Goal: Task Accomplishment & Management: Manage account settings

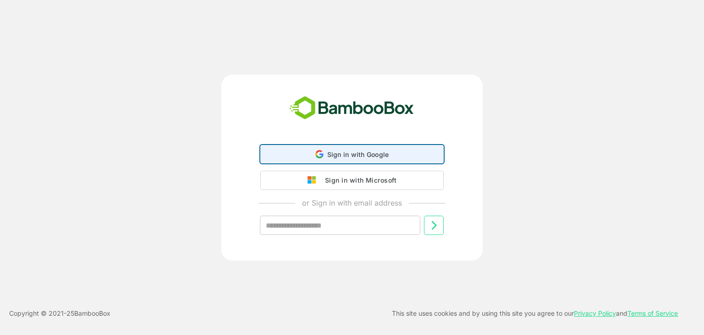
click at [376, 153] on span "Sign in with Google" at bounding box center [358, 154] width 62 height 8
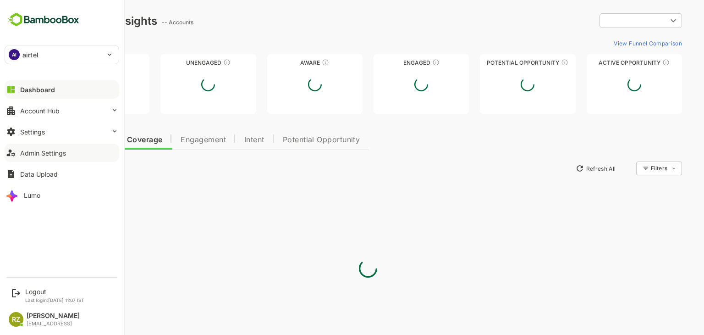
click at [39, 152] on div "Admin Settings" at bounding box center [43, 153] width 46 height 8
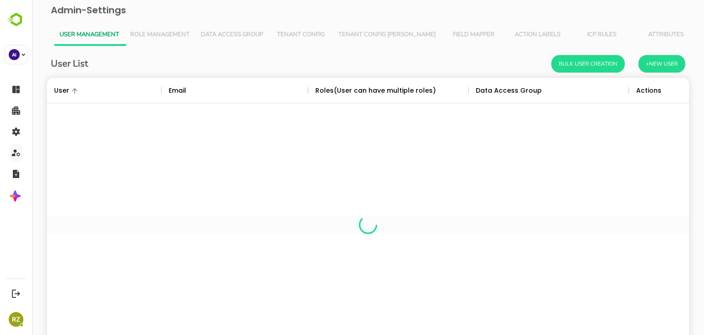
scroll to position [262, 629]
click at [371, 33] on span "Tenant Config [PERSON_NAME]" at bounding box center [387, 34] width 98 height 7
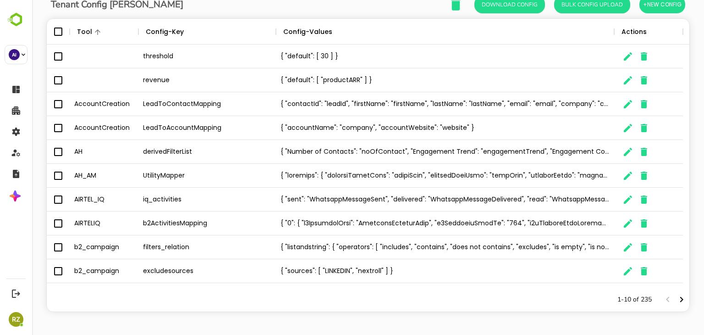
scroll to position [0, 0]
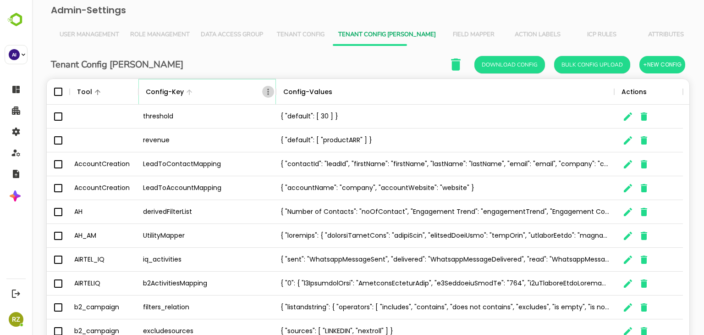
click at [268, 92] on icon "Menu" at bounding box center [268, 91] width 9 height 9
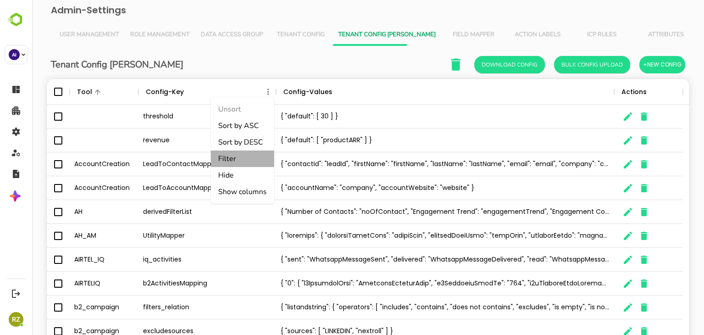
click at [238, 157] on li "Filter" at bounding box center [242, 158] width 63 height 16
select select "*********"
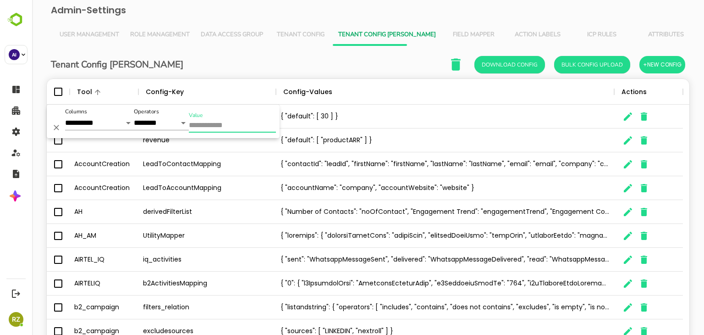
click at [217, 125] on input "Value" at bounding box center [232, 125] width 87 height 13
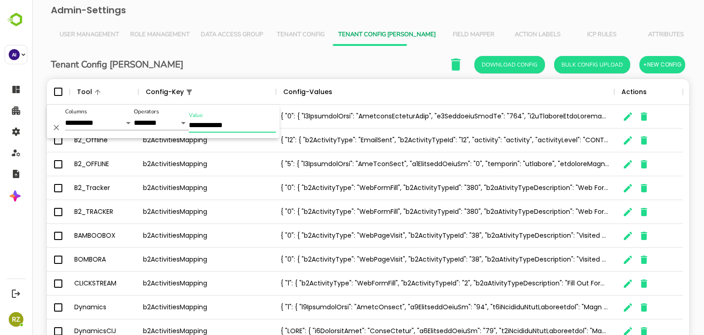
type input "**********"
click at [193, 65] on div "Tenant Config Json Download Config Bulk Config Upload +New Config" at bounding box center [368, 64] width 634 height 19
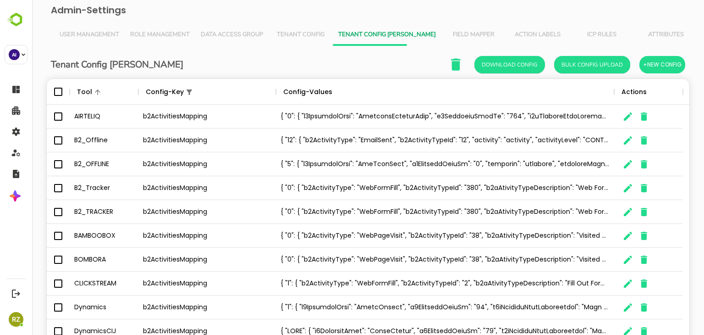
scroll to position [60, 0]
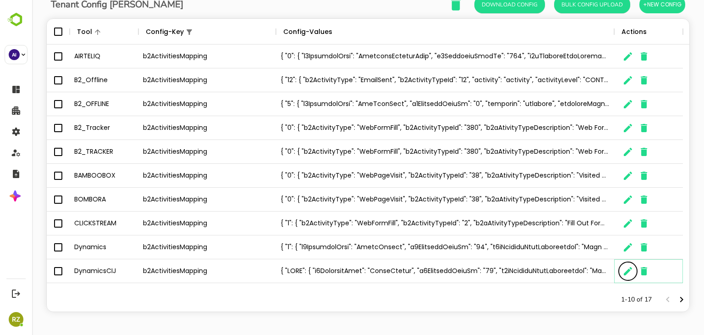
click at [625, 270] on icon "The User Data" at bounding box center [627, 270] width 11 height 11
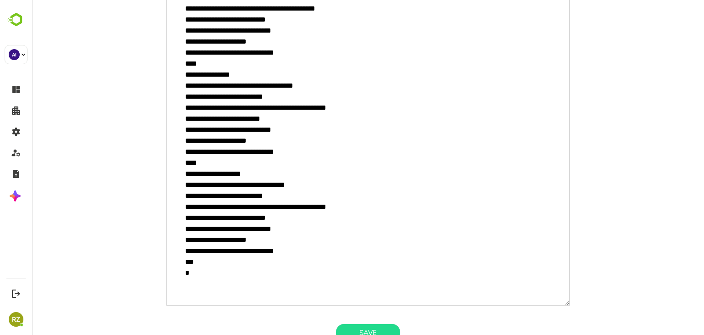
scroll to position [588, 0]
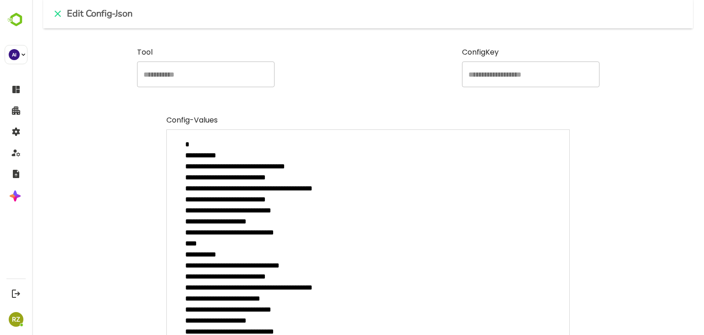
scroll to position [0, 0]
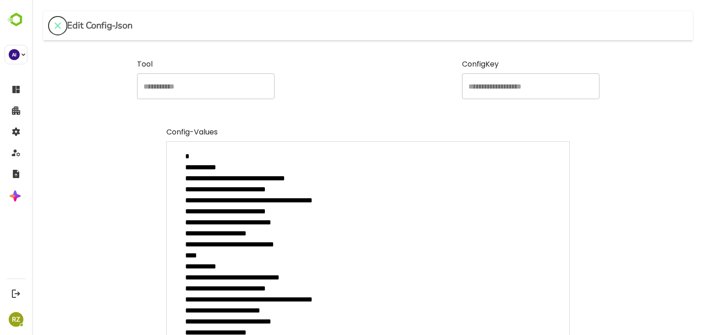
click at [60, 26] on icon "close" at bounding box center [57, 25] width 11 height 11
type textarea "*"
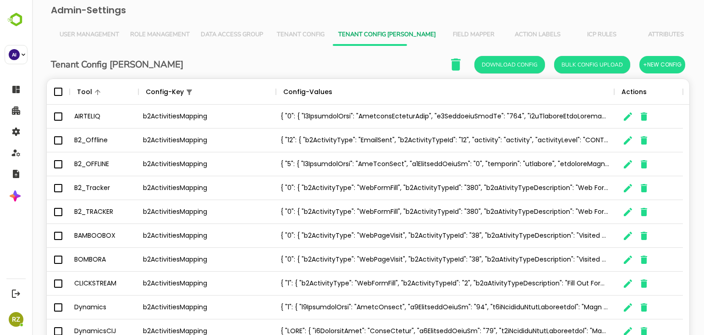
click at [447, 31] on span "Field Mapper" at bounding box center [473, 34] width 53 height 7
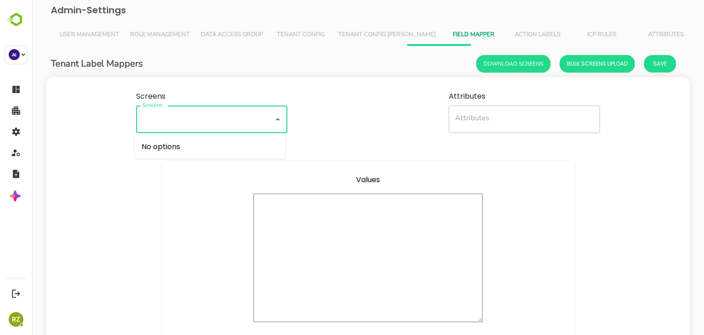
click at [226, 121] on input "Screens" at bounding box center [198, 119] width 117 height 19
click at [192, 148] on li "timeline-ui" at bounding box center [209, 146] width 151 height 16
type input "**********"
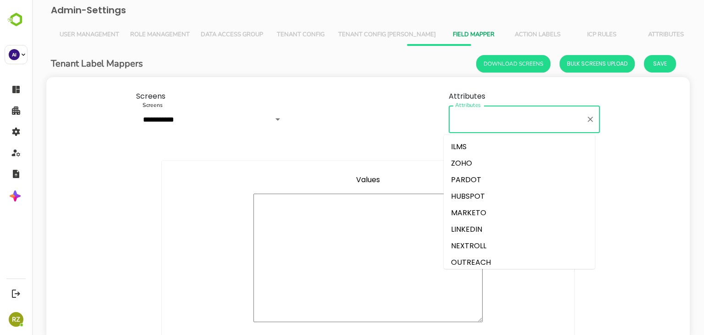
click at [488, 126] on input "Attributes" at bounding box center [517, 119] width 129 height 19
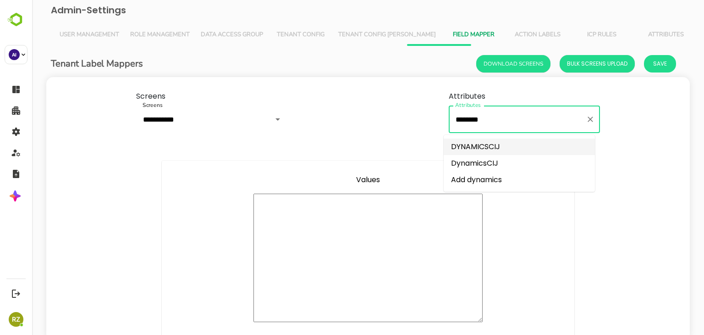
click at [484, 148] on li "DYNAMICSCIJ" at bounding box center [519, 146] width 151 height 16
type input "**********"
type textarea "**********"
type textarea "*"
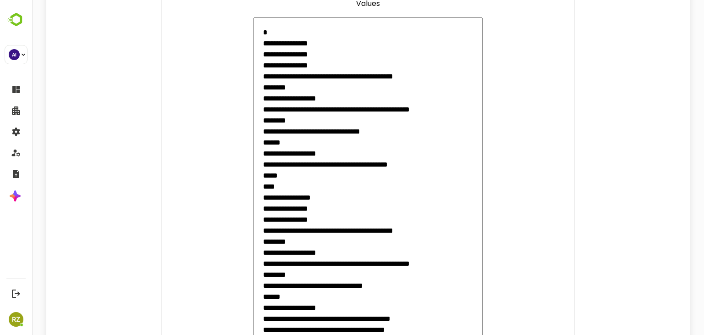
scroll to position [177, 0]
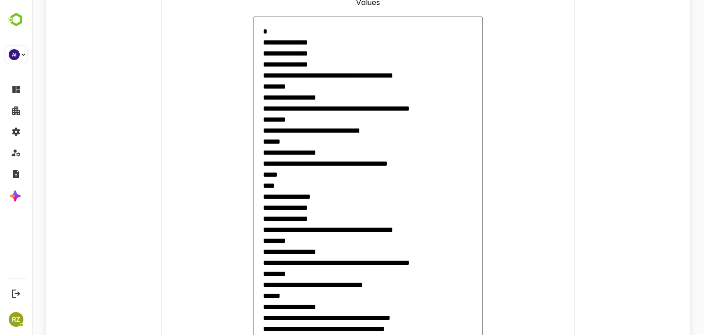
type input "**********"
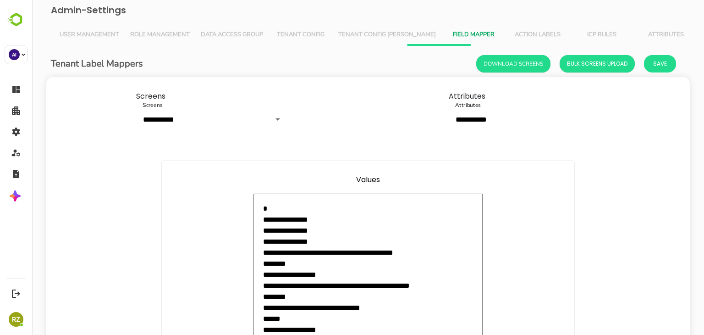
click at [372, 33] on span "Tenant Config [PERSON_NAME]" at bounding box center [387, 34] width 98 height 7
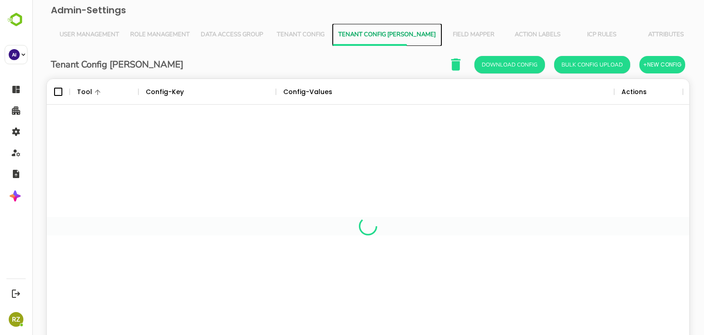
scroll to position [262, 629]
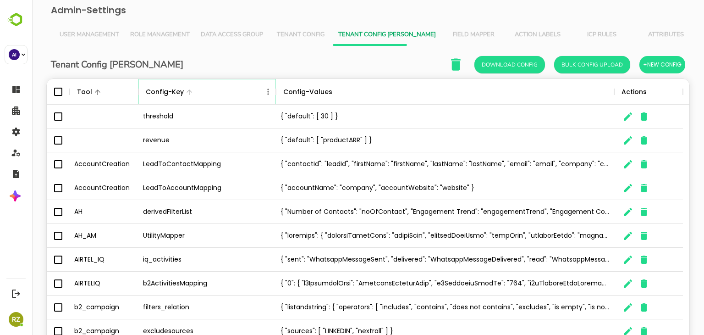
click at [264, 90] on icon "Menu" at bounding box center [268, 91] width 9 height 9
click at [231, 159] on li "Filter" at bounding box center [242, 158] width 63 height 16
select select "*********"
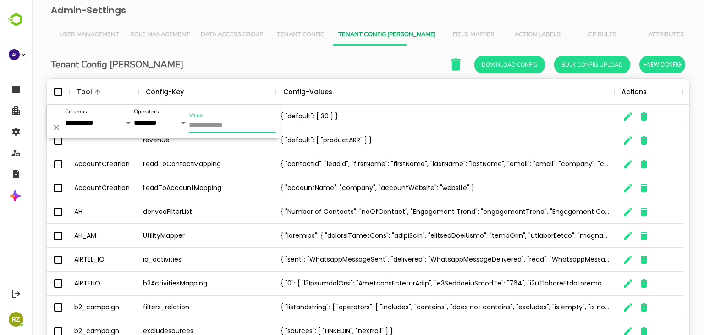
click at [233, 128] on input "Value" at bounding box center [232, 125] width 87 height 13
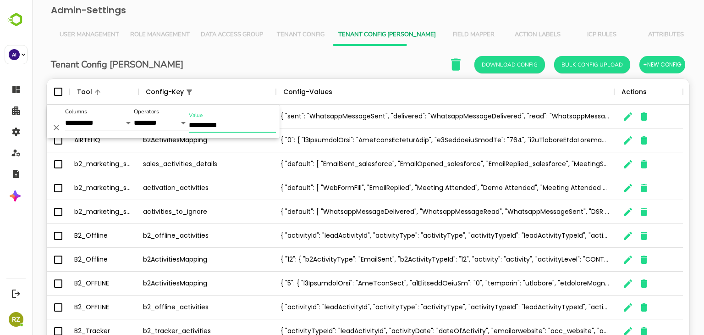
type input "**********"
click at [262, 51] on div "Tenant Config Json Download Config Bulk Config Upload +New Config Tool Config-K…" at bounding box center [367, 220] width 657 height 349
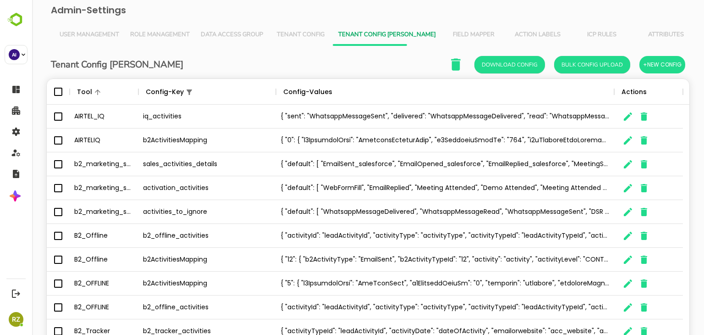
scroll to position [60, 0]
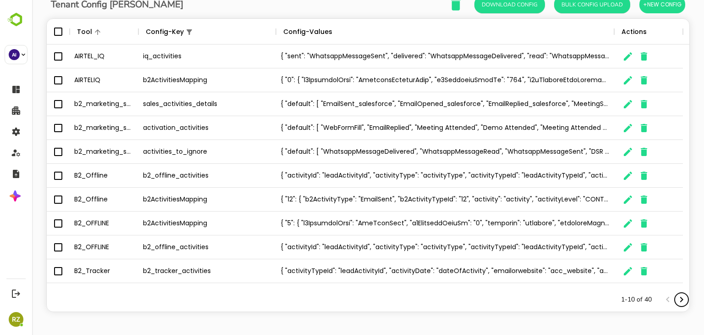
click at [676, 300] on icon "Next page" at bounding box center [681, 299] width 11 height 11
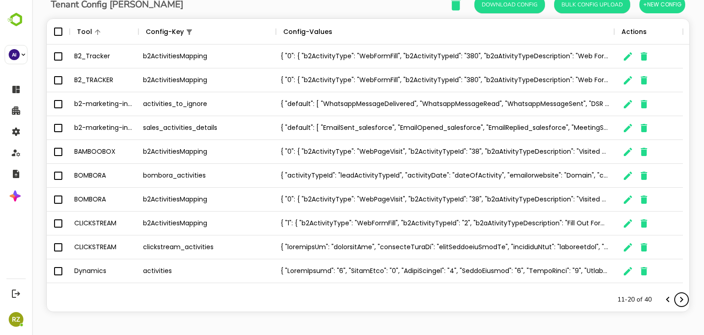
click at [676, 300] on icon "Next page" at bounding box center [681, 299] width 11 height 11
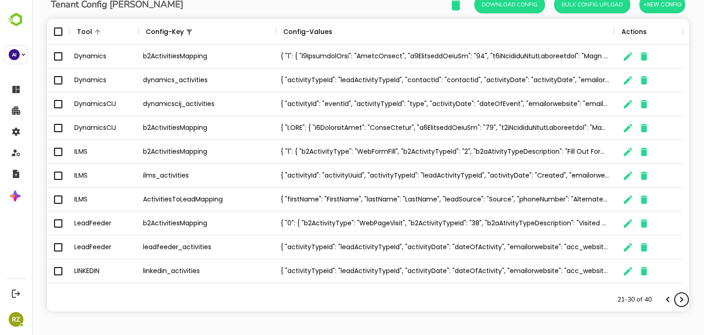
click at [678, 299] on icon "Next page" at bounding box center [681, 299] width 11 height 11
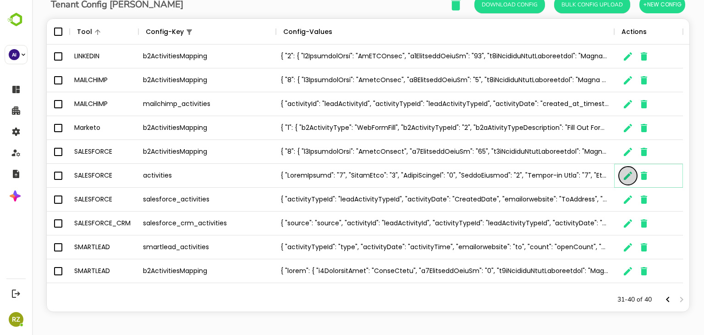
click at [625, 179] on icon "The User Data" at bounding box center [628, 175] width 8 height 8
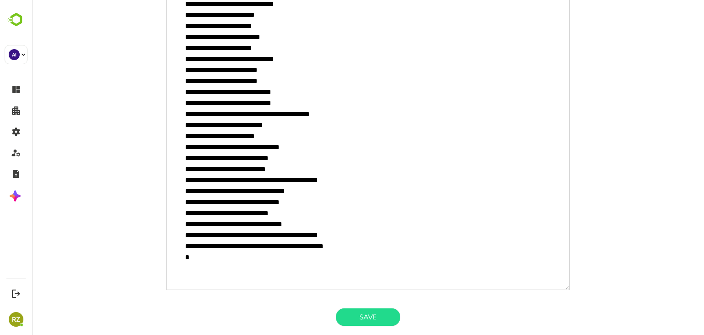
scroll to position [0, 0]
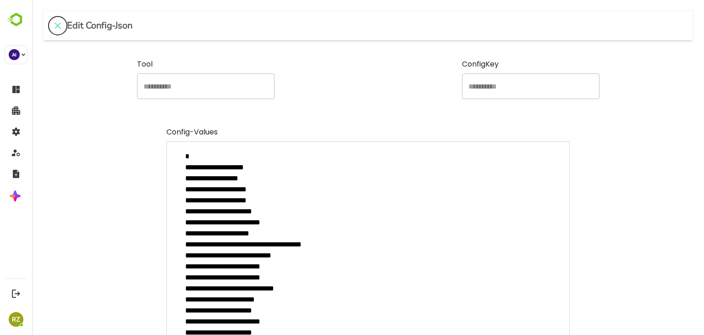
click at [62, 29] on icon "close" at bounding box center [57, 25] width 11 height 11
type textarea "*"
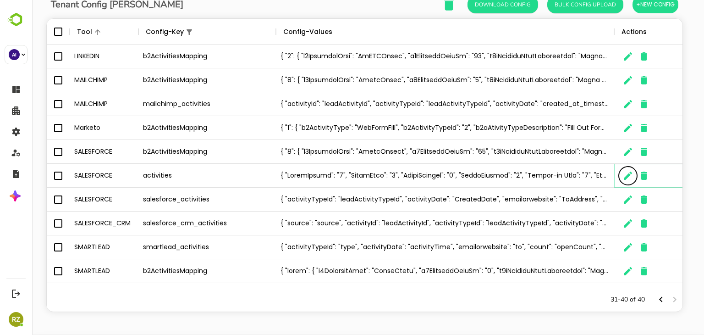
scroll to position [7, 7]
click at [622, 202] on icon "The User Data" at bounding box center [627, 199] width 11 height 11
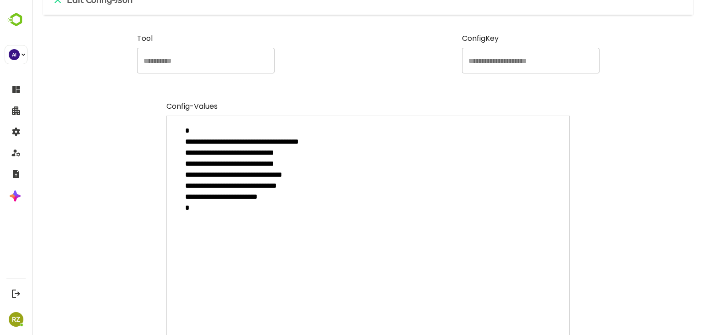
scroll to position [0, 0]
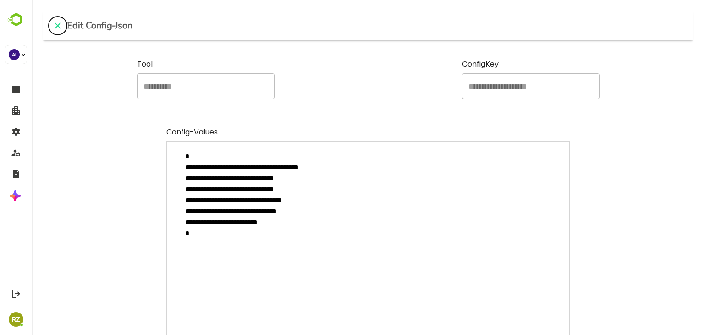
click at [62, 25] on icon "close" at bounding box center [57, 25] width 11 height 11
type textarea "*"
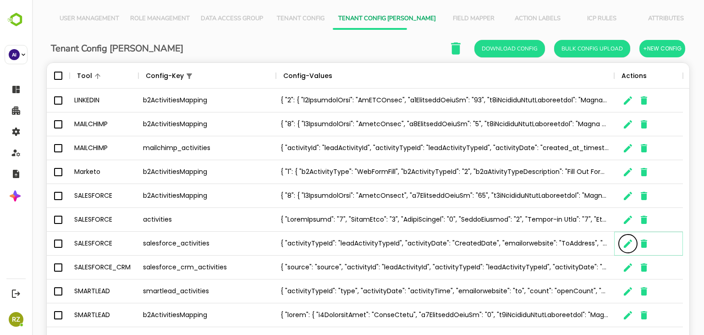
scroll to position [60, 0]
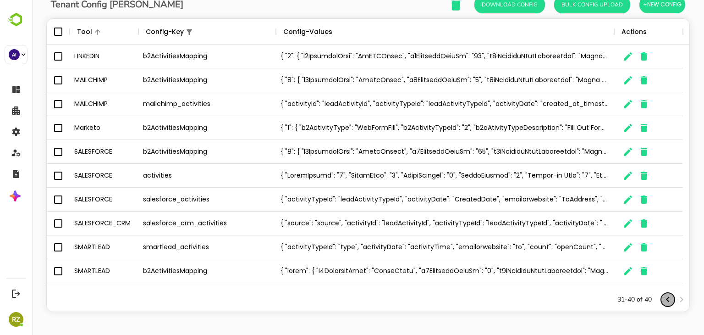
click at [662, 299] on icon "Previous page" at bounding box center [667, 299] width 11 height 11
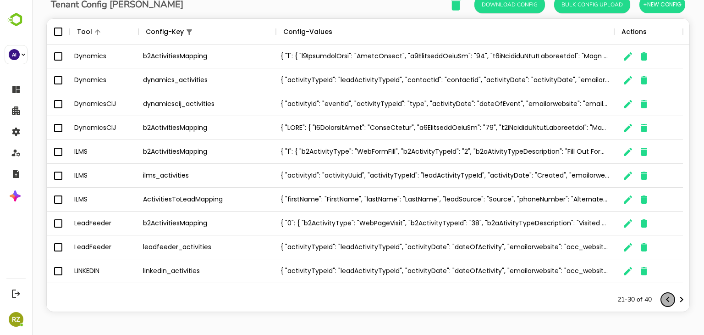
click at [662, 302] on icon "Previous page" at bounding box center [667, 299] width 11 height 11
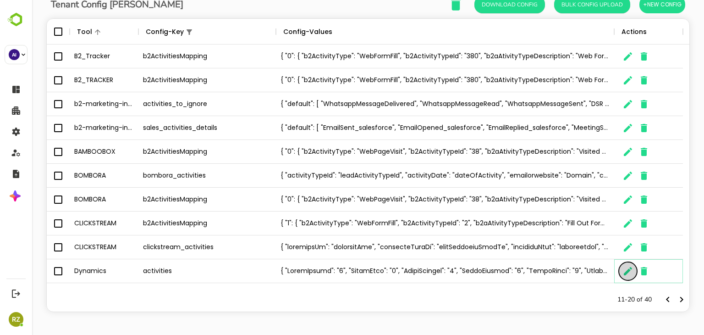
click at [625, 272] on icon "The User Data" at bounding box center [628, 271] width 8 height 8
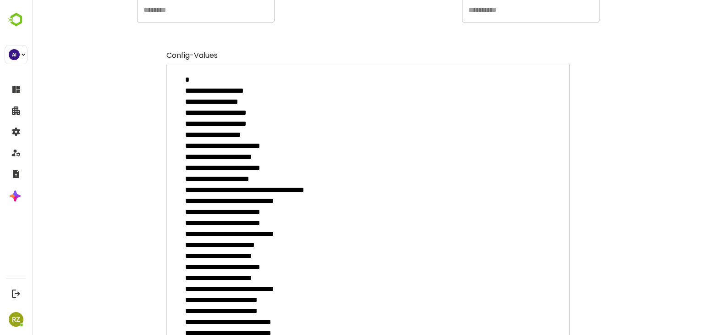
scroll to position [0, 0]
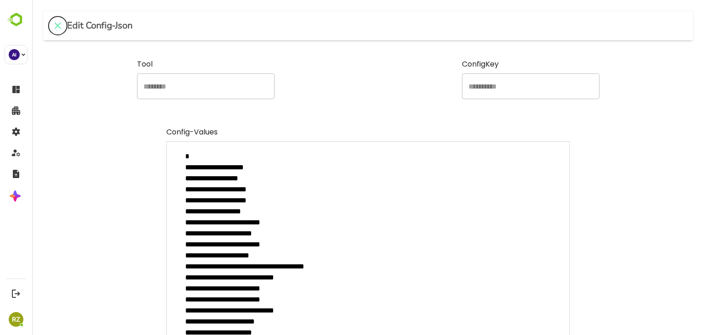
click at [58, 29] on icon "close" at bounding box center [57, 25] width 11 height 11
type textarea "*"
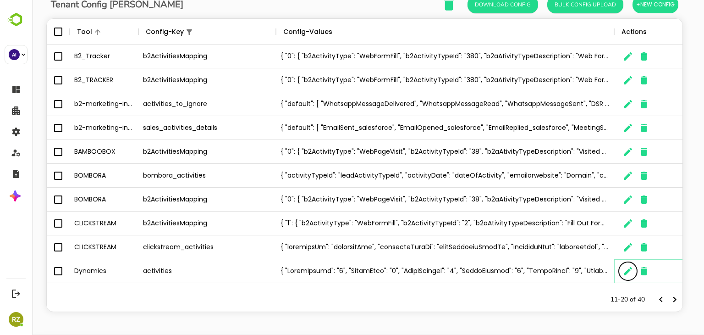
scroll to position [7, 7]
